Goal: Find specific page/section: Find specific page/section

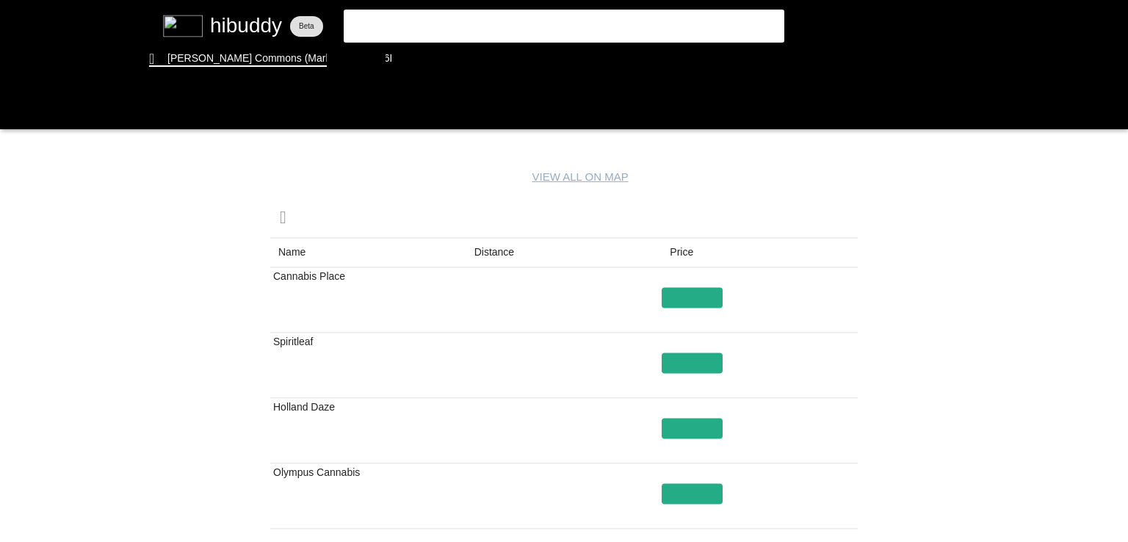
drag, startPoint x: 611, startPoint y: 310, endPoint x: 485, endPoint y: 255, distance: 137.8
click at [485, 255] on flt-glass-pane at bounding box center [564, 271] width 1128 height 542
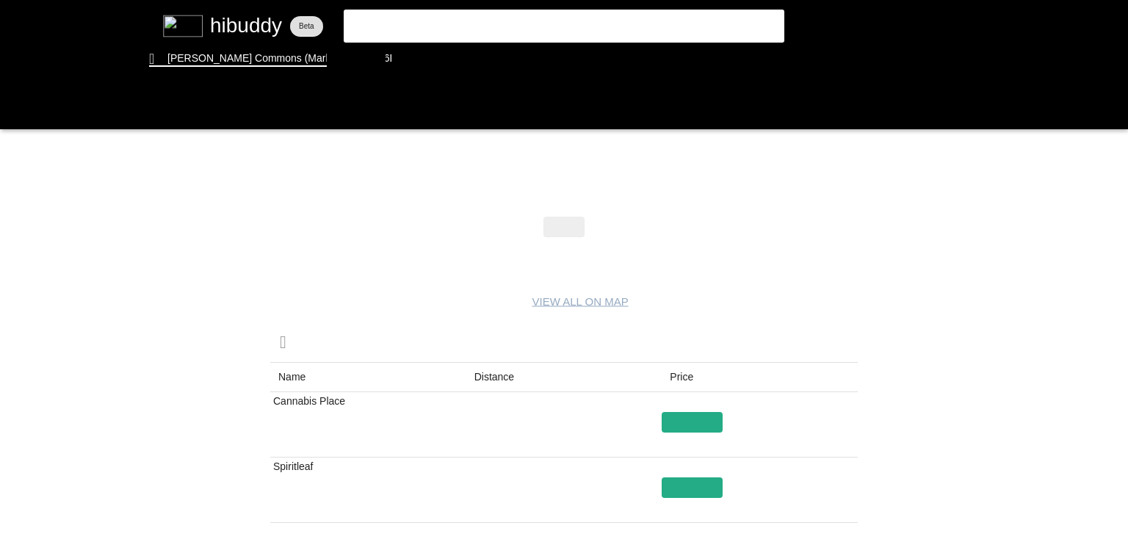
click at [511, 380] on flt-glass-pane at bounding box center [564, 271] width 1128 height 542
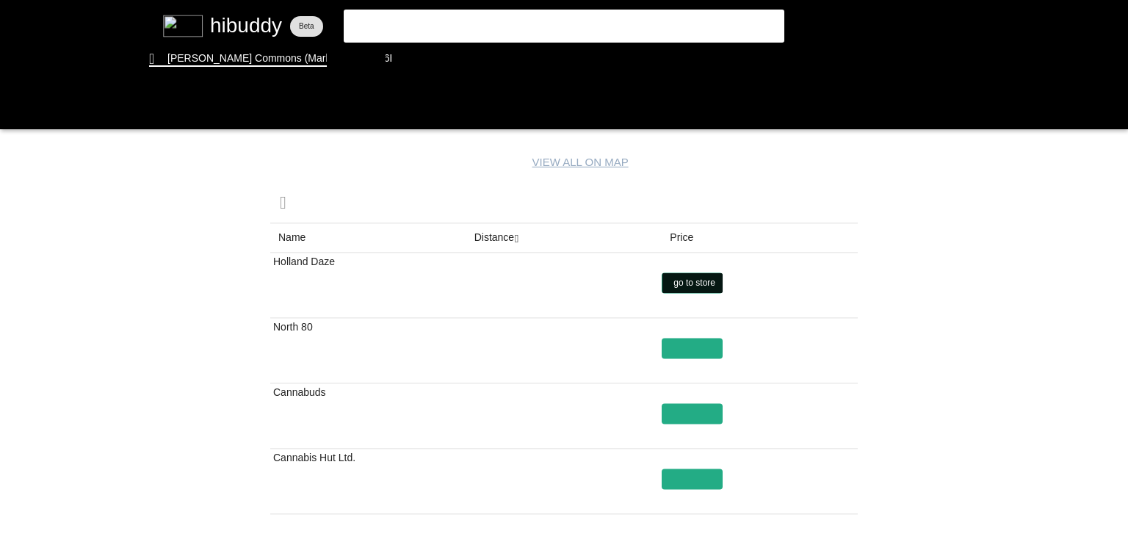
click at [685, 280] on flt-glass-pane at bounding box center [564, 271] width 1128 height 542
